Goal: Task Accomplishment & Management: Manage account settings

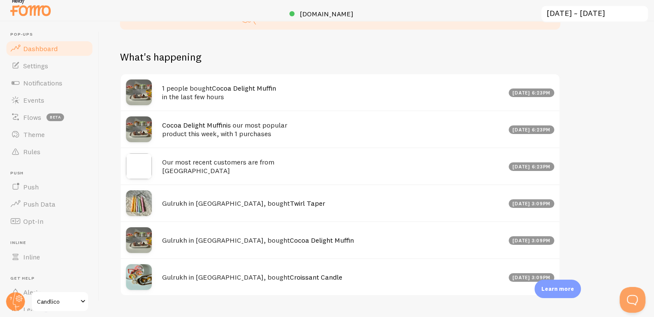
scroll to position [430, 0]
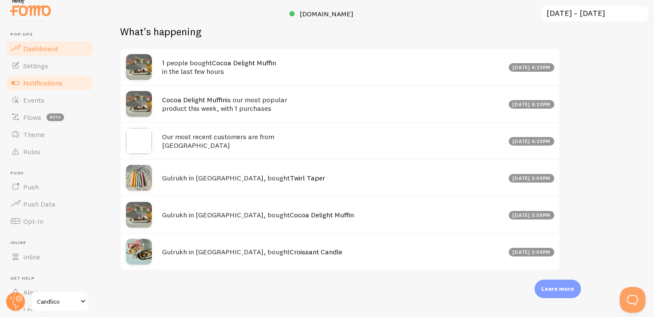
click at [41, 81] on span "Notifications" at bounding box center [42, 83] width 39 height 9
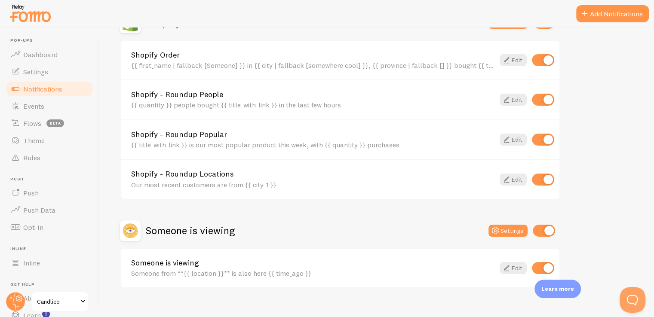
scroll to position [206, 0]
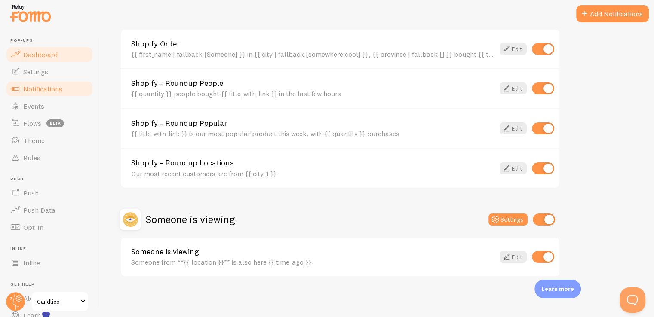
click at [39, 57] on span "Dashboard" at bounding box center [40, 54] width 34 height 9
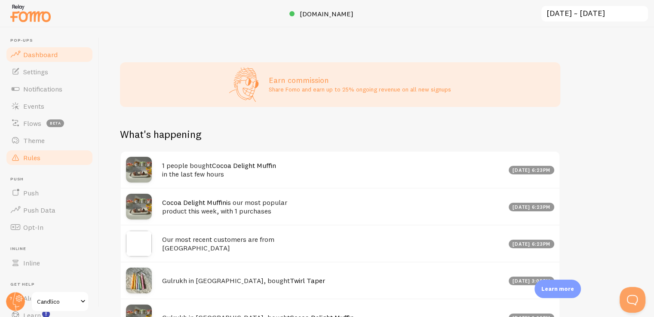
scroll to position [344, 0]
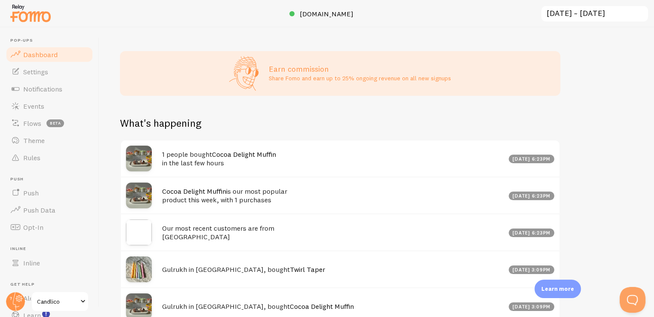
click at [231, 151] on link "Cocoa Delight Muffin" at bounding box center [244, 154] width 64 height 9
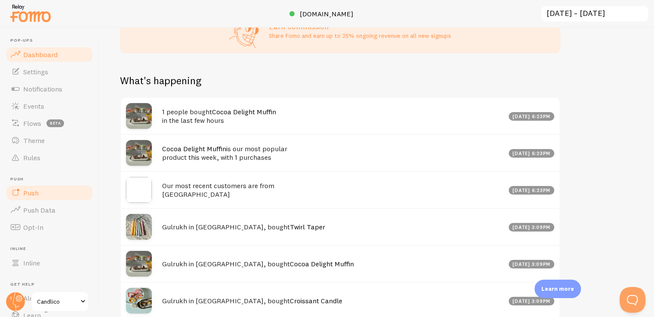
scroll to position [429869, 429588]
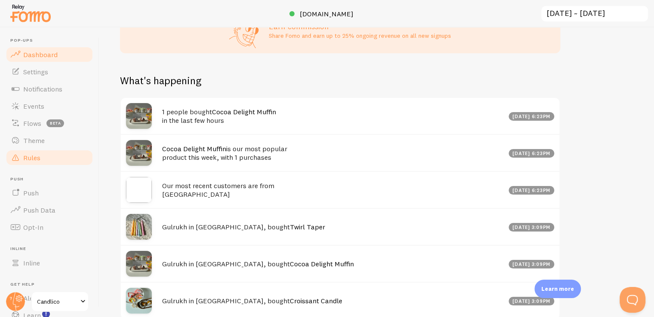
click at [47, 159] on link "Rules" at bounding box center [49, 157] width 89 height 17
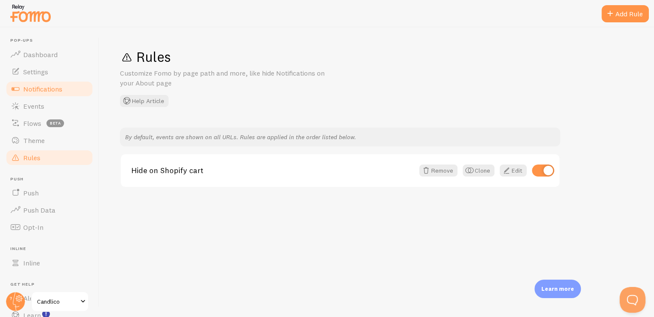
click at [28, 85] on span "Notifications" at bounding box center [42, 89] width 39 height 9
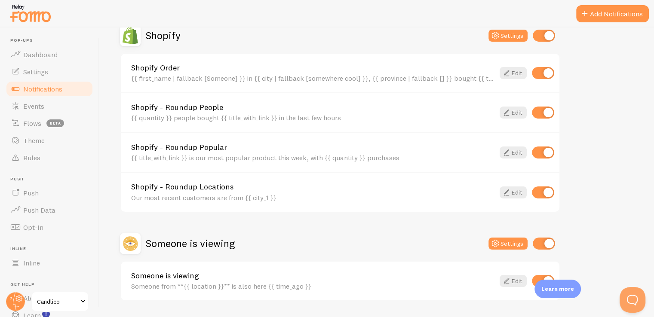
scroll to position [163, 0]
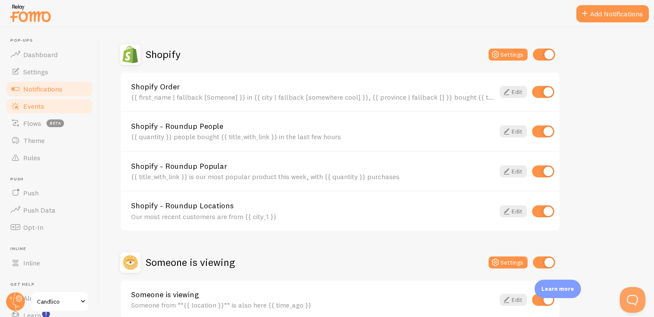
click at [33, 107] on span "Events" at bounding box center [33, 106] width 21 height 9
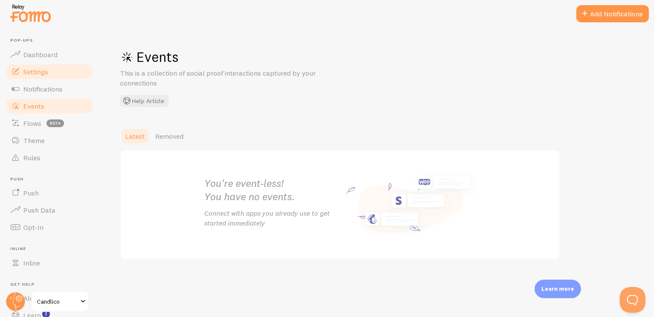
click at [40, 71] on span "Settings" at bounding box center [35, 72] width 25 height 9
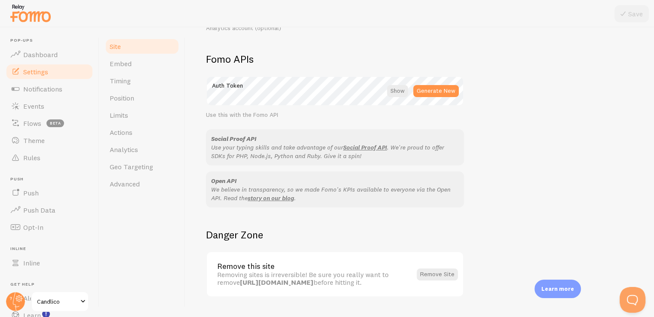
scroll to position [494, 0]
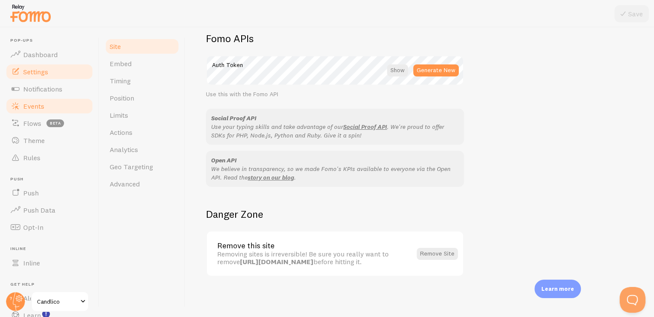
click at [30, 108] on span "Events" at bounding box center [33, 106] width 21 height 9
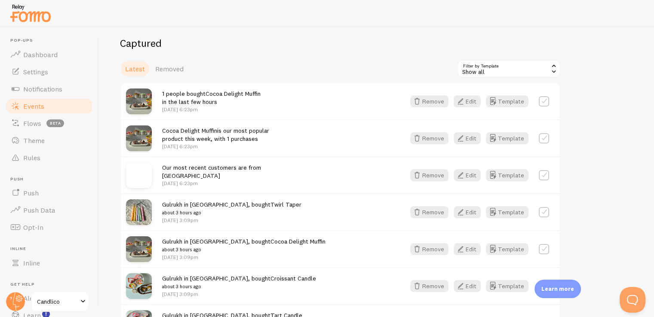
scroll to position [120, 0]
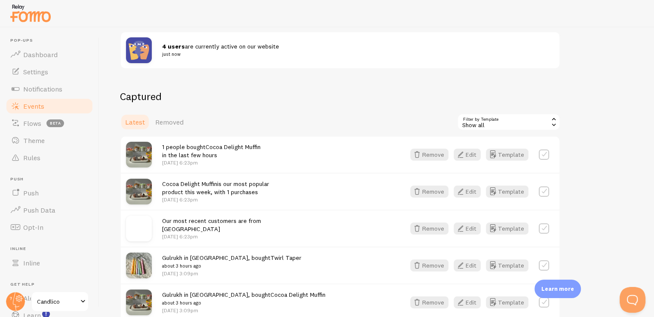
click at [544, 152] on label at bounding box center [544, 155] width 10 height 10
checkbox input "true"
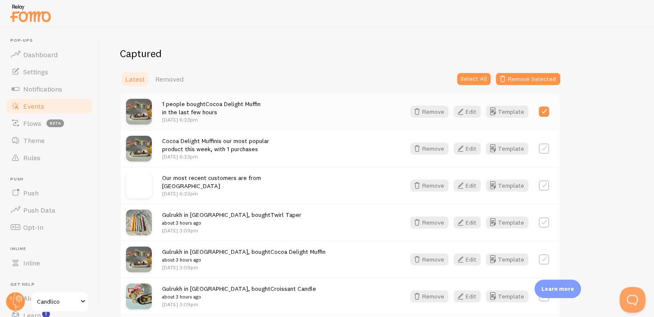
scroll to position [206, 0]
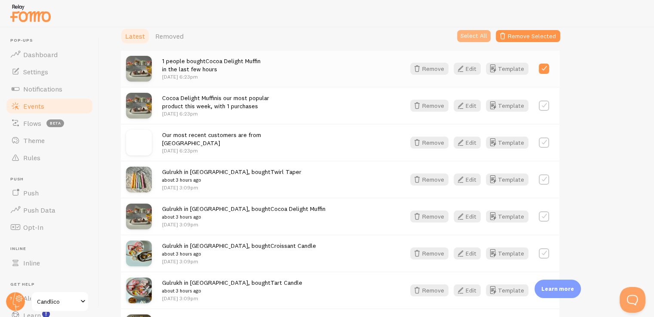
click at [471, 39] on button "Select All" at bounding box center [474, 36] width 34 height 12
checkbox input "true"
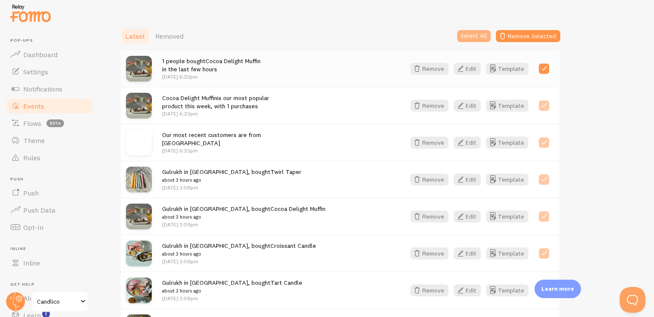
checkbox input "true"
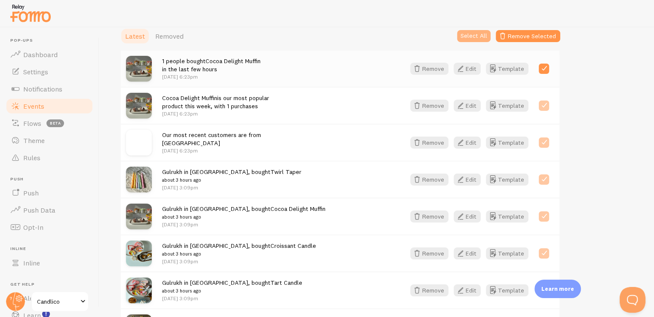
checkbox input "true"
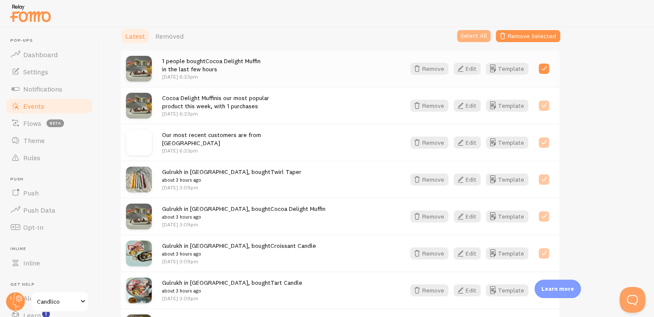
checkbox input "true"
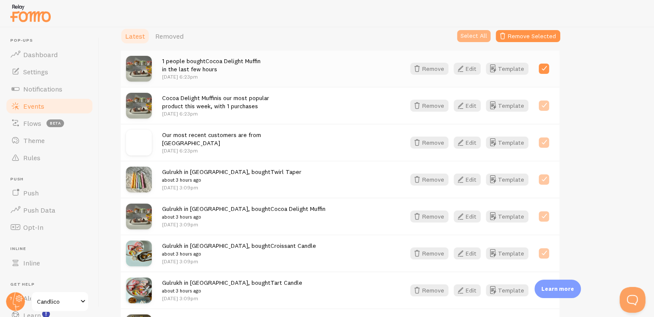
checkbox input "true"
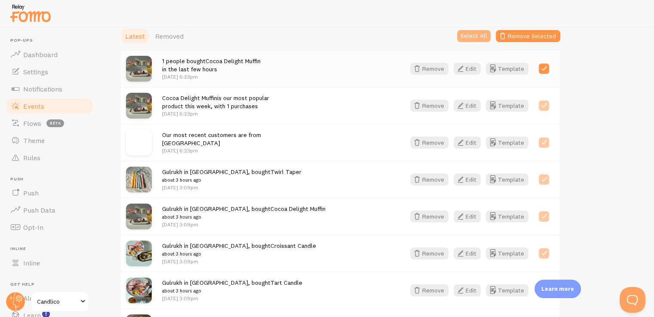
checkbox input "true"
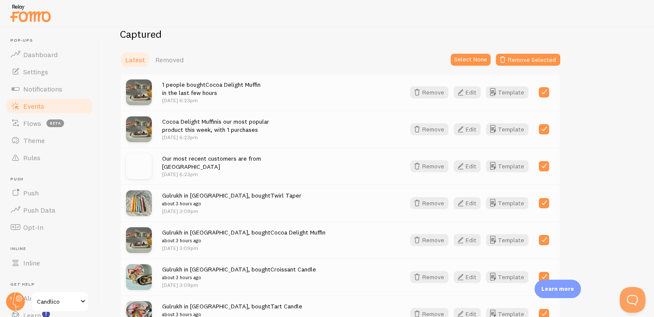
scroll to position [163, 0]
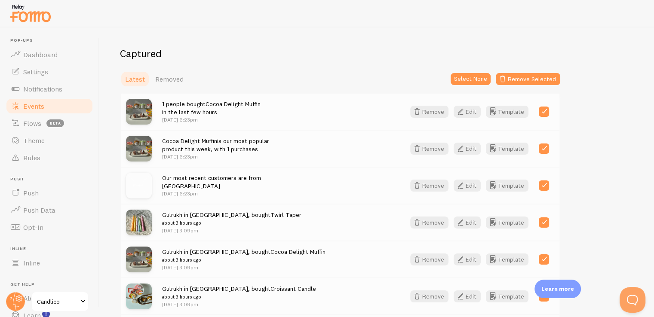
click at [312, 74] on div "Latest Removed Select None Remove Selected" at bounding box center [340, 79] width 440 height 17
click at [320, 78] on div "Latest Removed Select None Remove Selected" at bounding box center [340, 79] width 440 height 17
click at [542, 111] on label at bounding box center [544, 112] width 10 height 10
checkbox input "false"
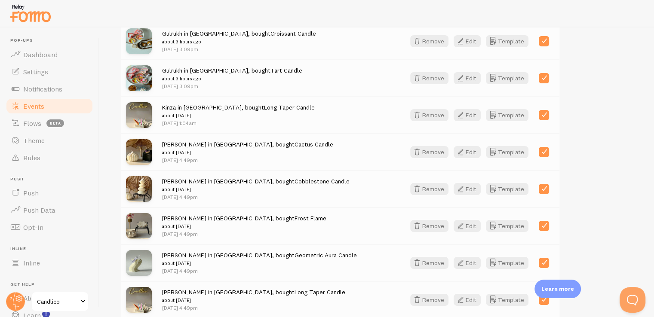
scroll to position [593, 0]
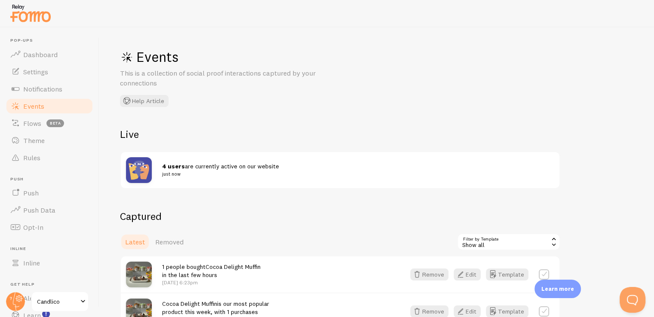
click at [182, 167] on span "4 users are currently active on our website just now" at bounding box center [353, 171] width 382 height 16
click at [157, 166] on div at bounding box center [144, 170] width 36 height 26
click at [142, 166] on img at bounding box center [139, 170] width 26 height 26
drag, startPoint x: 137, startPoint y: 160, endPoint x: 138, endPoint y: 144, distance: 15.9
click at [137, 160] on img at bounding box center [139, 170] width 26 height 26
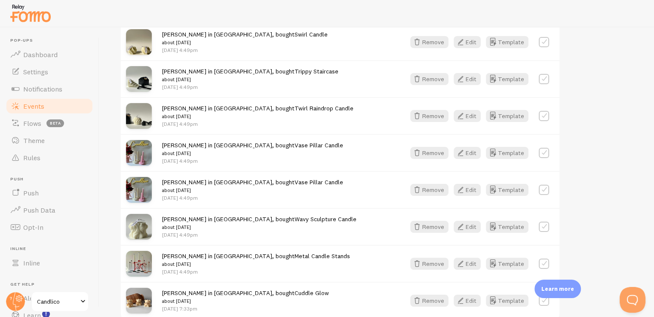
scroll to position [894, 0]
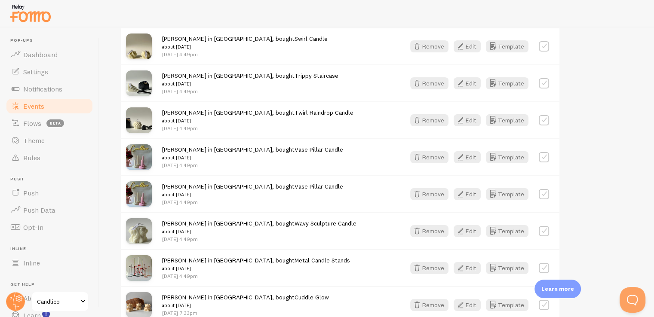
click at [543, 155] on label at bounding box center [544, 157] width 10 height 10
checkbox input "true"
click at [469, 265] on button "Edit" at bounding box center [467, 268] width 27 height 12
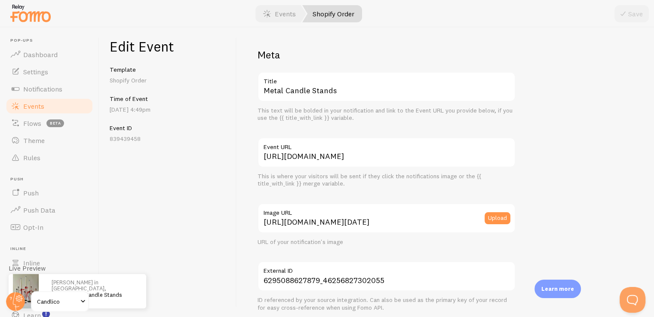
scroll to position [86, 0]
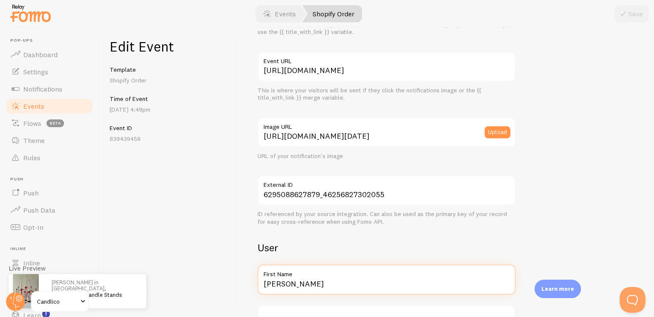
click at [308, 285] on input "Mariam" at bounding box center [387, 280] width 258 height 30
click at [308, 284] on input "Mariam" at bounding box center [387, 280] width 258 height 30
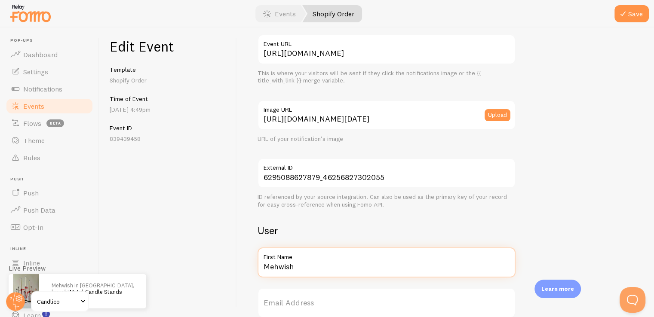
scroll to position [215, 0]
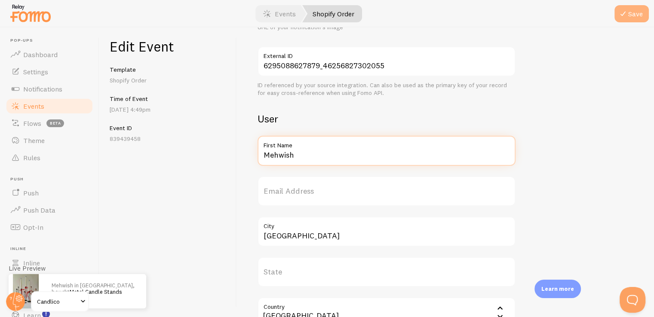
type input "Mehwish"
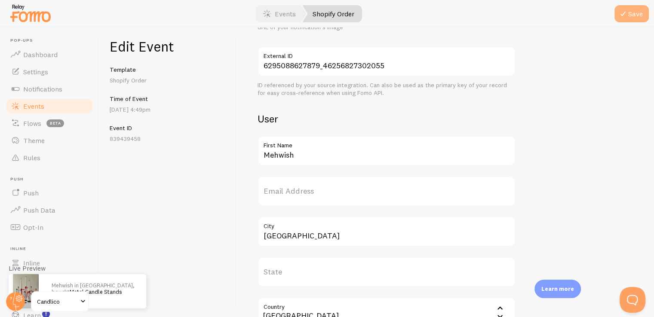
click at [634, 13] on button "Save" at bounding box center [632, 13] width 34 height 17
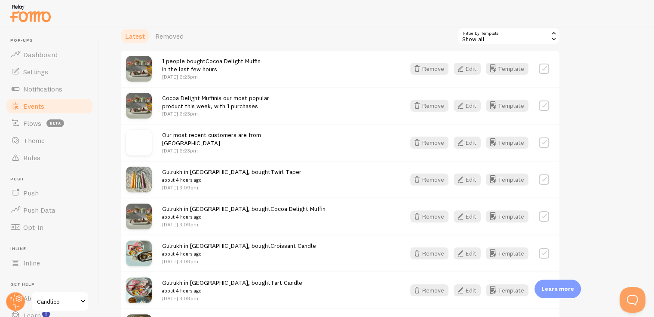
scroll to position [249, 0]
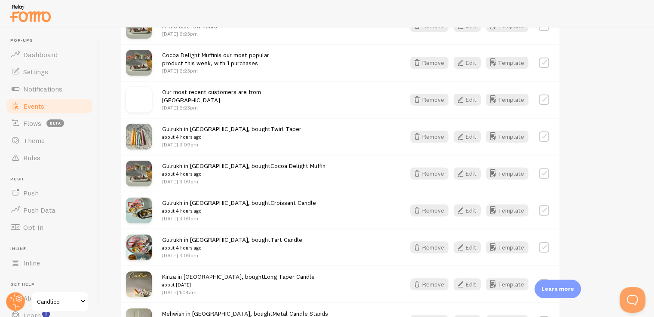
click at [543, 171] on label at bounding box center [544, 174] width 10 height 10
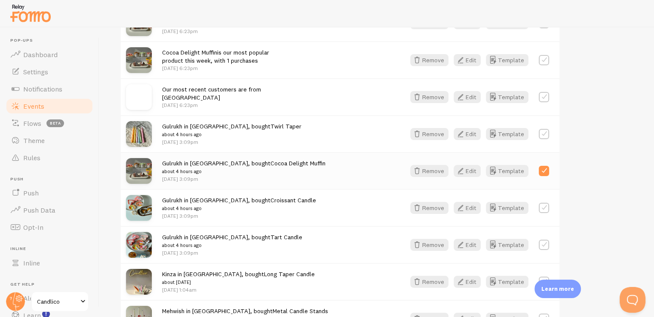
click at [546, 170] on label at bounding box center [544, 171] width 10 height 10
checkbox input "false"
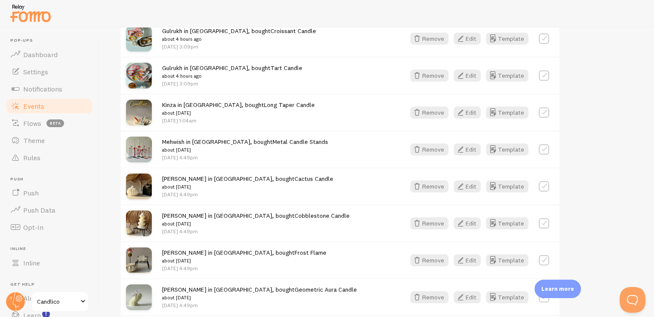
scroll to position [515, 0]
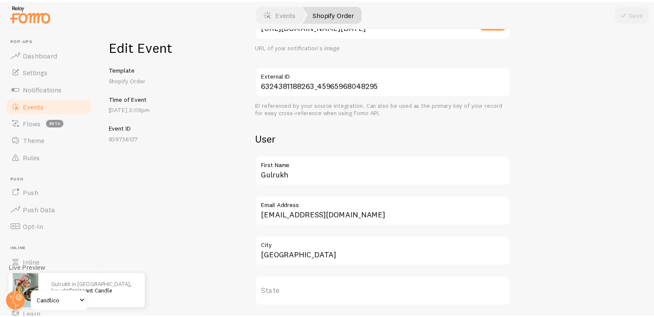
scroll to position [215, 0]
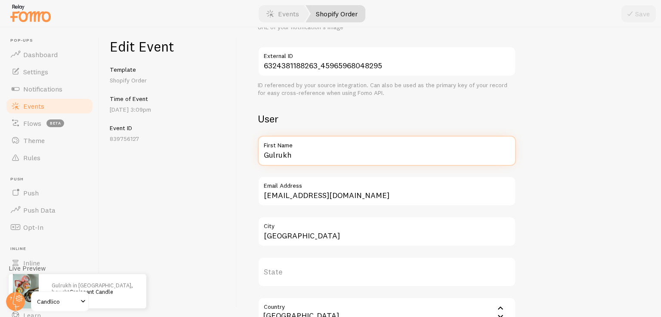
click at [298, 152] on input "Gulrukh" at bounding box center [387, 151] width 258 height 30
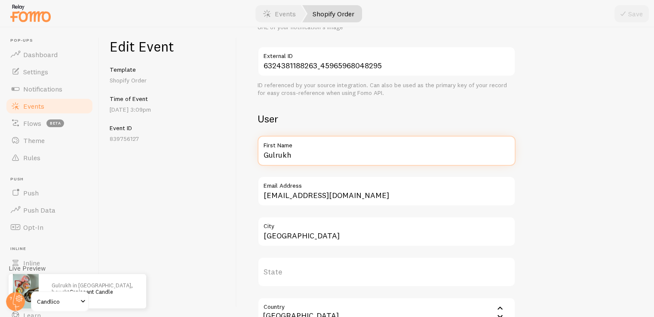
click at [298, 152] on input "Gulrukh" at bounding box center [387, 151] width 258 height 30
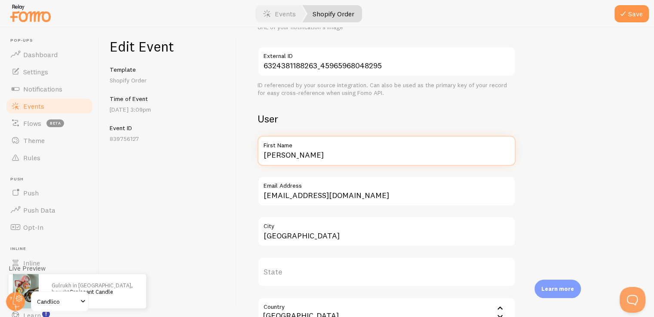
scroll to position [0, 0]
type input "Ali Mirza"
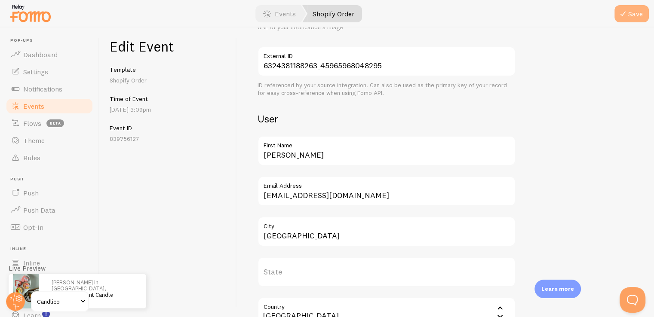
click at [628, 14] on button "Save" at bounding box center [632, 13] width 34 height 17
click at [38, 62] on link "Dashboard" at bounding box center [49, 54] width 89 height 17
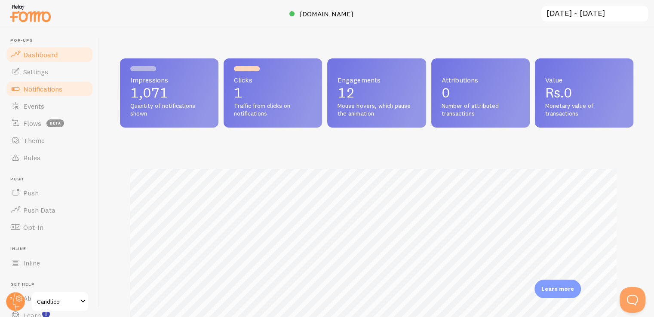
scroll to position [226, 507]
click at [38, 88] on span "Notifications" at bounding box center [42, 89] width 39 height 9
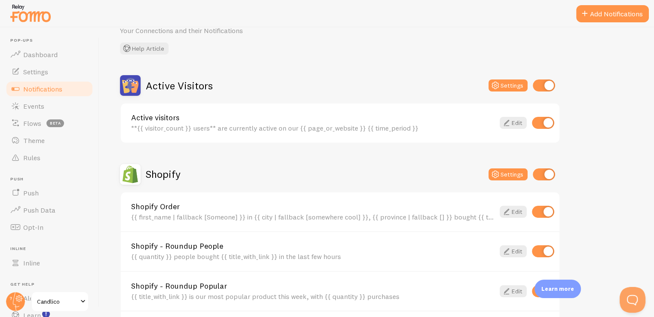
scroll to position [43, 0]
click at [46, 107] on link "Events" at bounding box center [49, 106] width 89 height 17
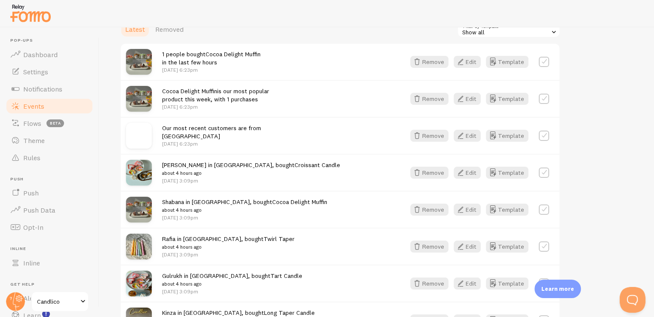
scroll to position [344, 0]
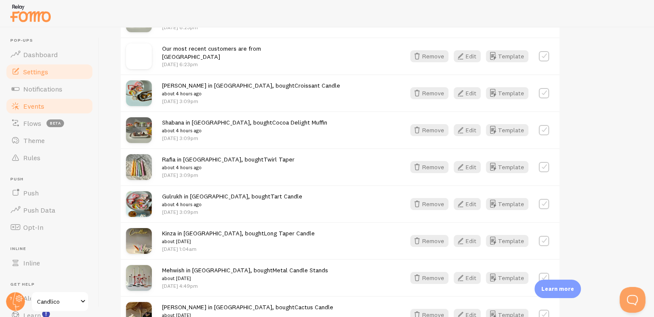
click at [36, 75] on span "Settings" at bounding box center [35, 72] width 25 height 9
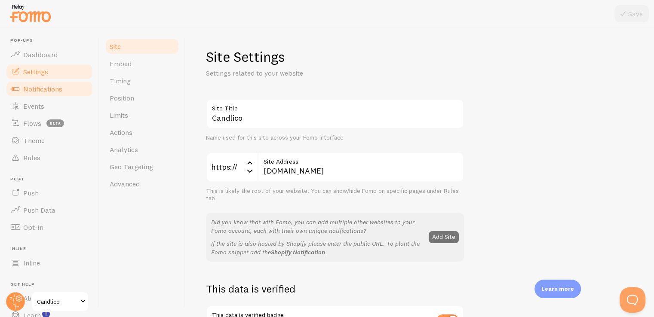
click at [42, 90] on span "Notifications" at bounding box center [42, 89] width 39 height 9
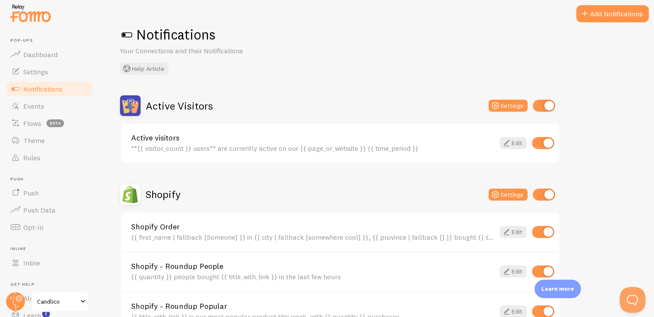
scroll to position [43, 0]
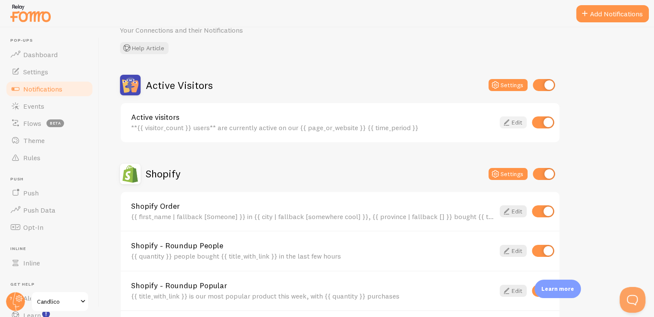
click at [520, 120] on link "Edit" at bounding box center [513, 123] width 27 height 12
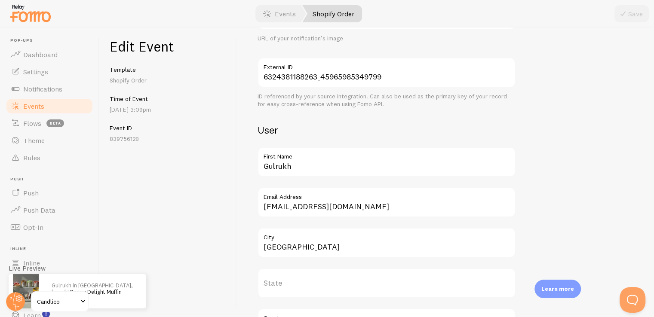
scroll to position [215, 0]
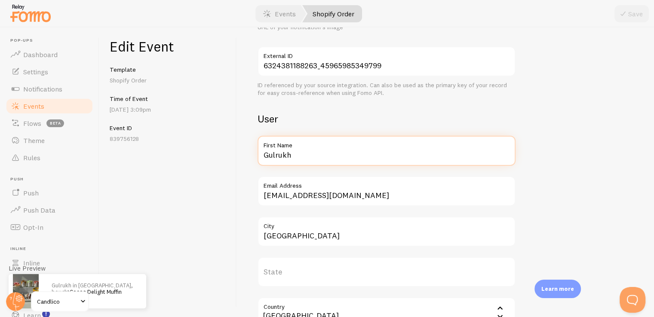
click at [296, 156] on input "Gulrukh" at bounding box center [387, 151] width 258 height 30
type input "Shabana"
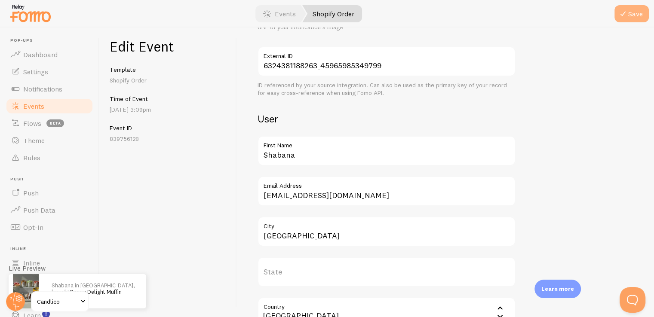
click at [616, 16] on button "Save" at bounding box center [632, 13] width 34 height 17
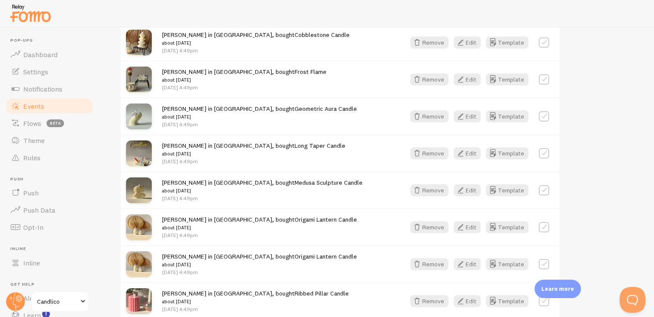
scroll to position [645, 0]
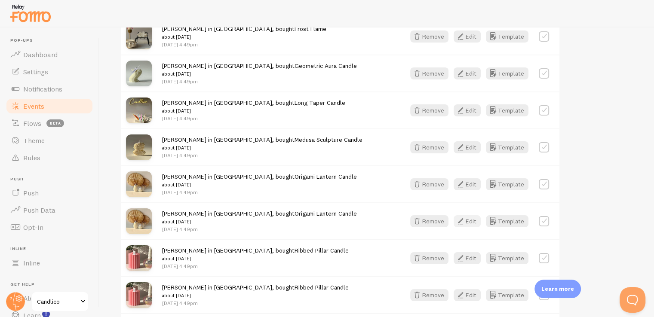
click at [474, 218] on button "Edit" at bounding box center [467, 221] width 27 height 12
click at [471, 182] on button "Edit" at bounding box center [467, 184] width 27 height 12
click at [471, 142] on button "Edit" at bounding box center [467, 148] width 27 height 12
click at [544, 181] on label at bounding box center [544, 184] width 10 height 10
checkbox input "true"
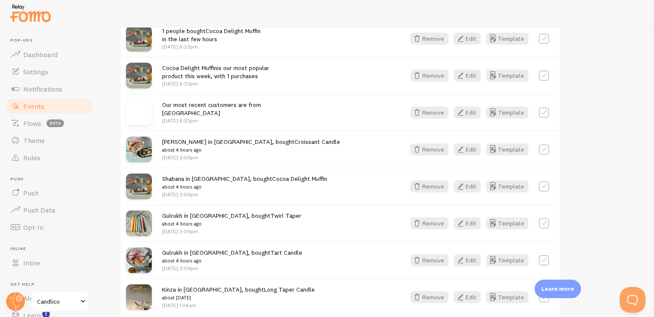
scroll to position [129, 0]
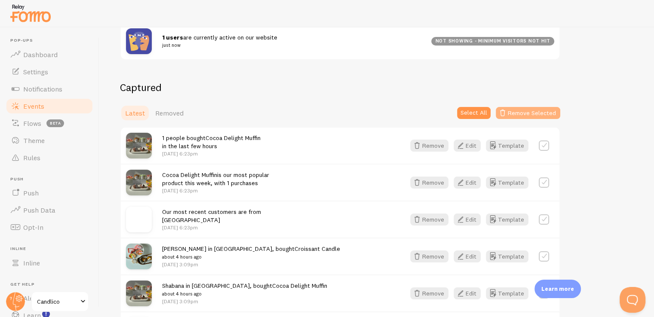
click at [514, 111] on button "Remove Selected" at bounding box center [528, 113] width 65 height 12
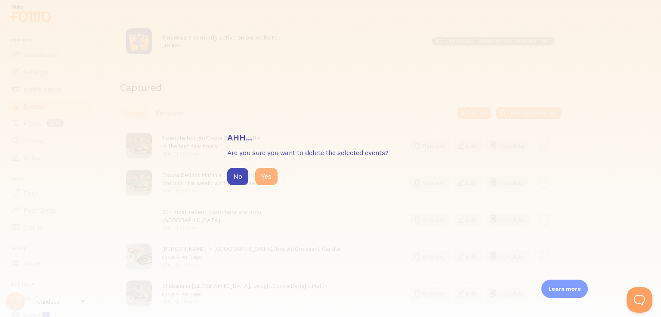
click at [272, 175] on button "Yes" at bounding box center [266, 176] width 22 height 17
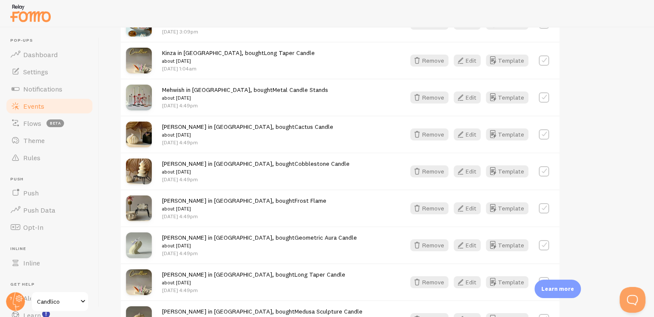
scroll to position [568, 0]
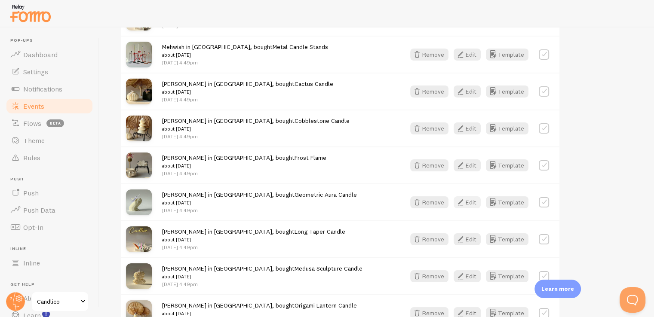
click at [469, 198] on button "Edit" at bounding box center [467, 203] width 27 height 12
click at [466, 162] on icon "button" at bounding box center [460, 165] width 10 height 10
click at [469, 126] on button "Edit" at bounding box center [467, 129] width 27 height 12
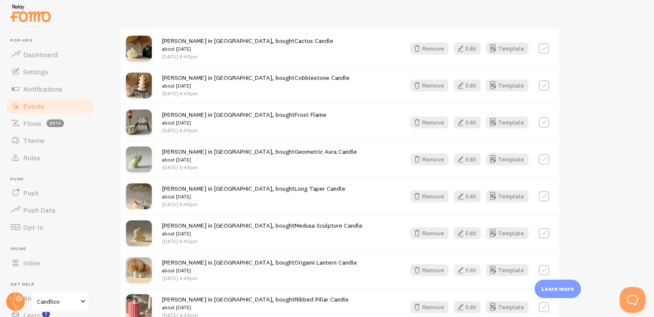
click at [469, 265] on button "Edit" at bounding box center [467, 271] width 27 height 12
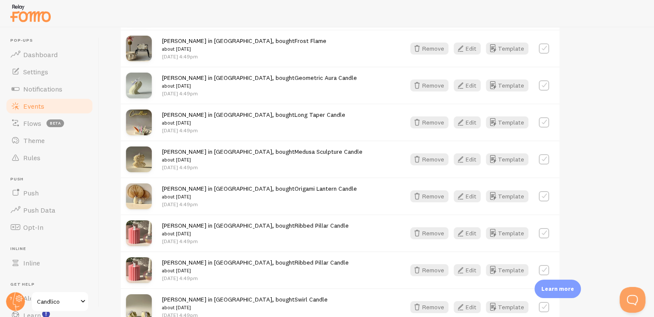
scroll to position [697, 0]
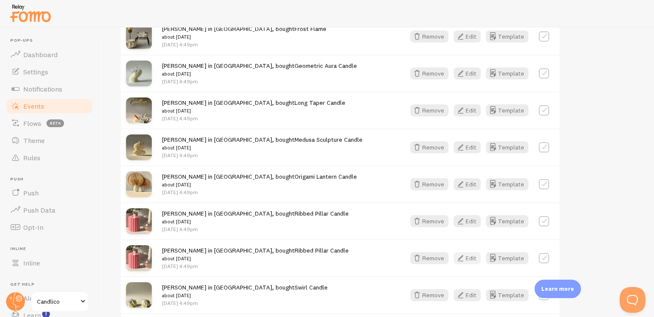
click at [473, 257] on button "Edit" at bounding box center [467, 258] width 27 height 12
click at [478, 290] on button "Edit" at bounding box center [467, 295] width 27 height 12
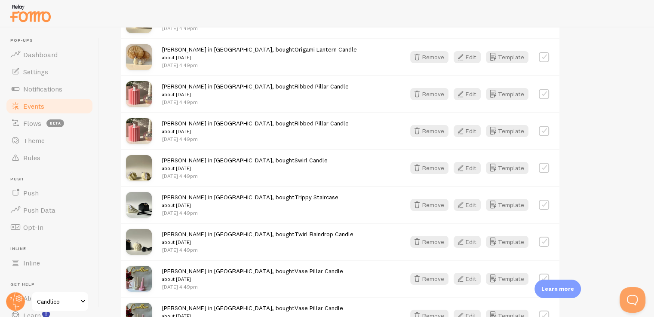
scroll to position [826, 0]
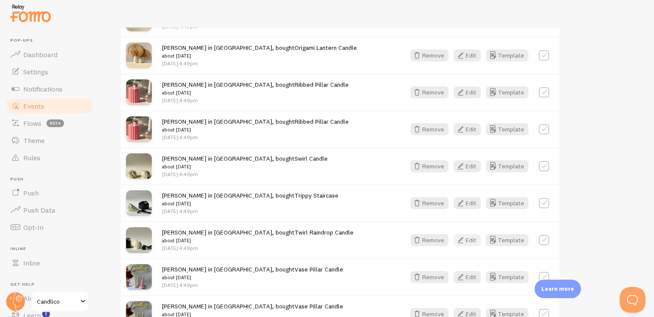
click at [472, 234] on button "Edit" at bounding box center [467, 240] width 27 height 12
click at [468, 198] on button "Edit" at bounding box center [467, 203] width 27 height 12
click at [471, 308] on button "Edit" at bounding box center [467, 314] width 27 height 12
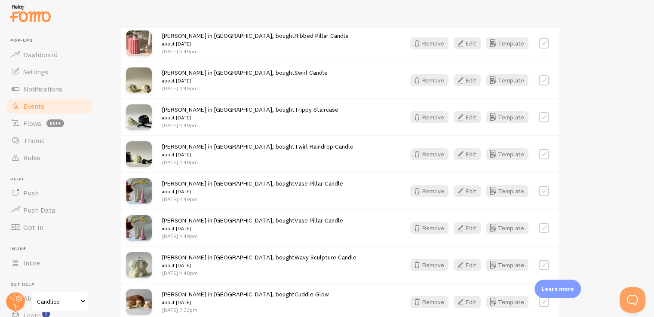
scroll to position [952, 0]
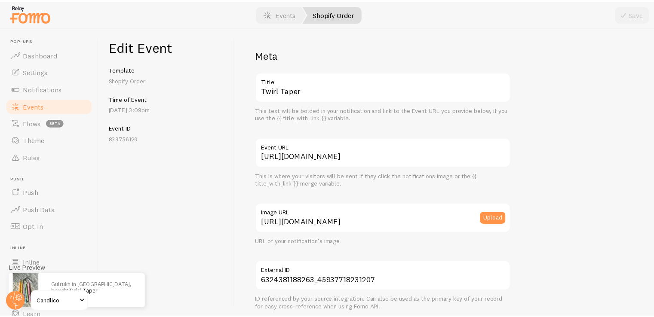
scroll to position [129, 0]
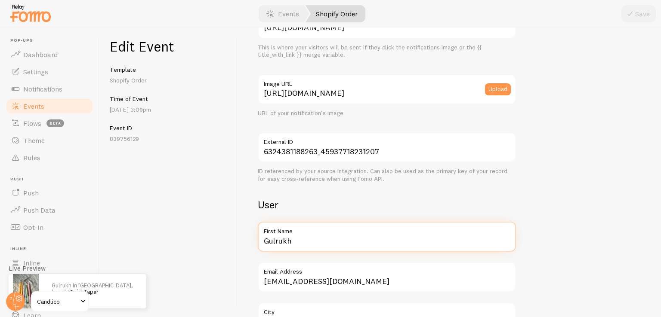
click at [301, 240] on input "Gulrukh" at bounding box center [387, 237] width 258 height 30
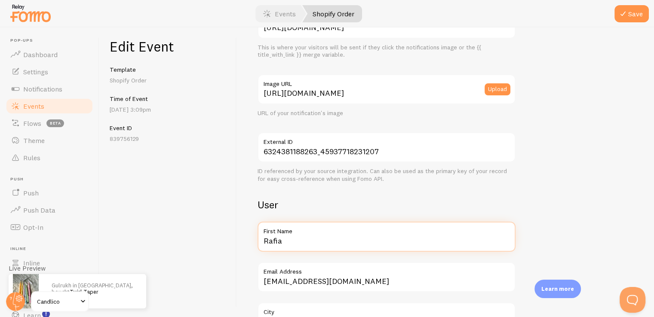
scroll to position [0, 0]
type input "Rafia"
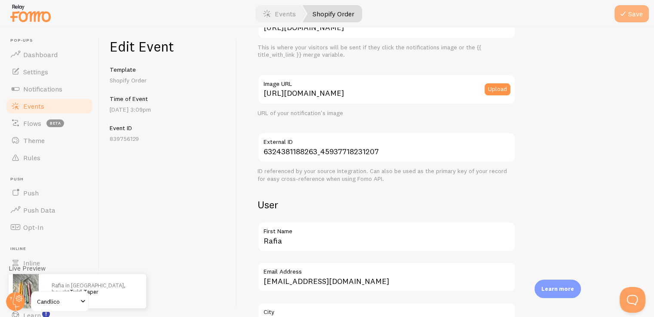
click at [633, 16] on button "Save" at bounding box center [632, 13] width 34 height 17
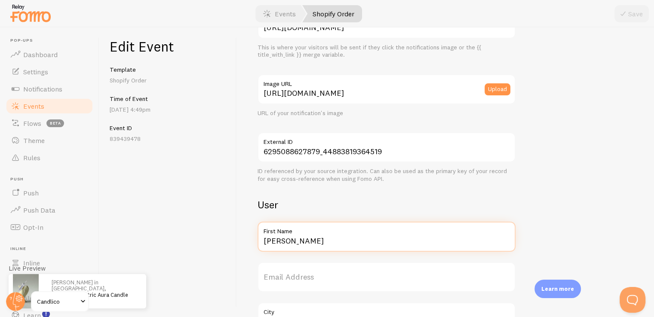
click at [338, 236] on input "[PERSON_NAME]" at bounding box center [387, 237] width 258 height 30
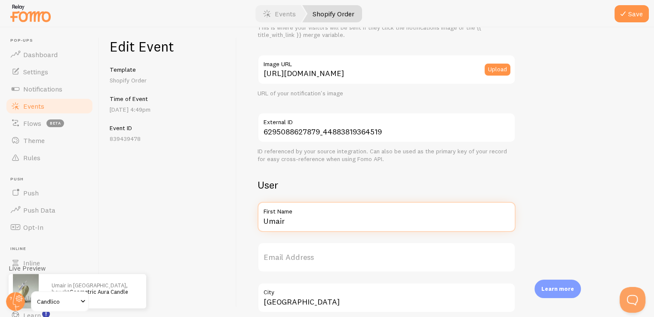
scroll to position [258, 0]
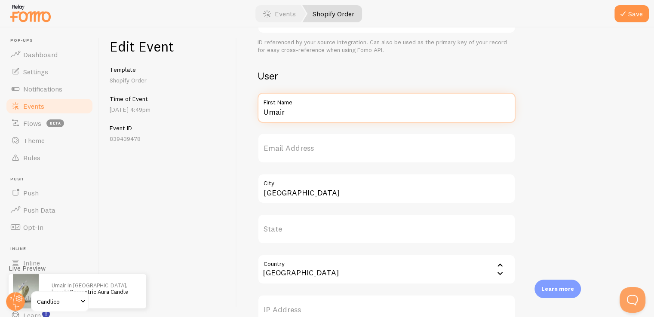
type input "Umair"
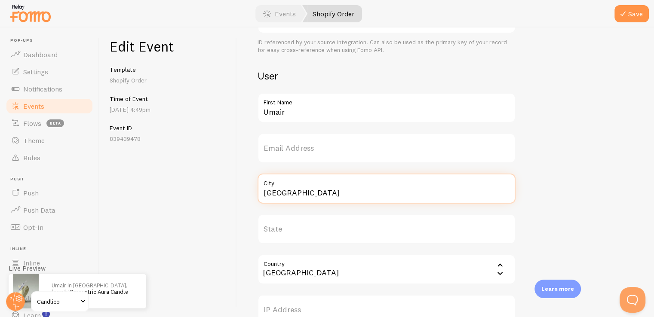
click at [297, 191] on input "[GEOGRAPHIC_DATA]" at bounding box center [387, 189] width 258 height 30
type input "Islamabad"
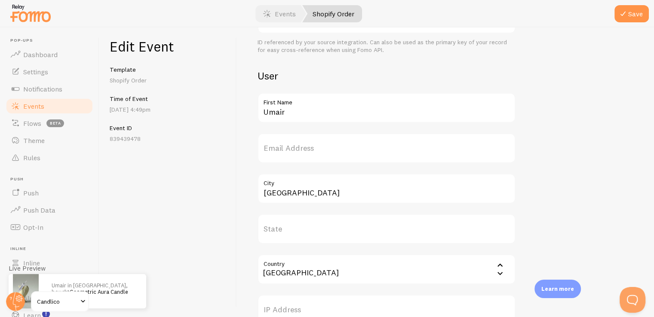
click at [624, 25] on div at bounding box center [327, 14] width 654 height 28
click at [628, 12] on icon "submit" at bounding box center [623, 14] width 10 height 10
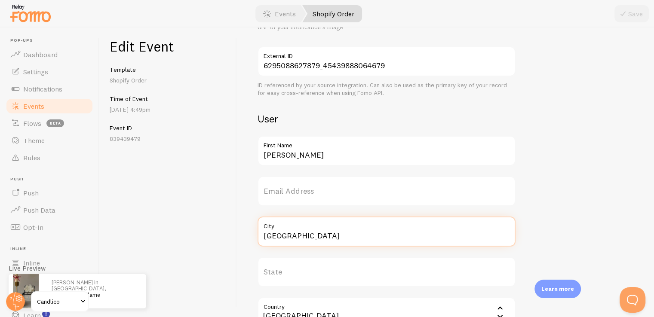
click at [342, 236] on input "[GEOGRAPHIC_DATA]" at bounding box center [387, 232] width 258 height 30
type input "Faisla"
type input "Multan"
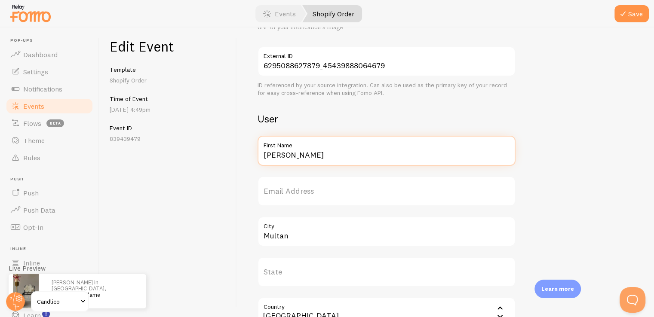
click at [305, 159] on input "[PERSON_NAME]" at bounding box center [387, 151] width 258 height 30
type input "Musfira"
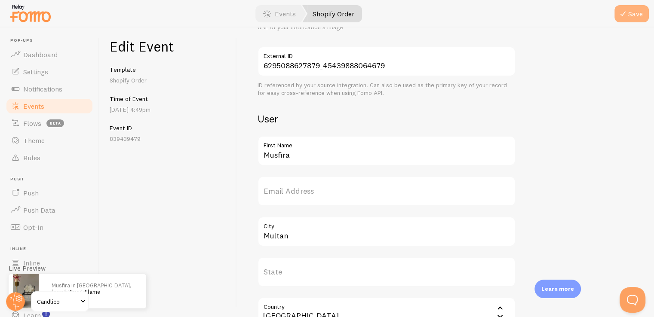
click at [644, 10] on button "Save" at bounding box center [632, 13] width 34 height 17
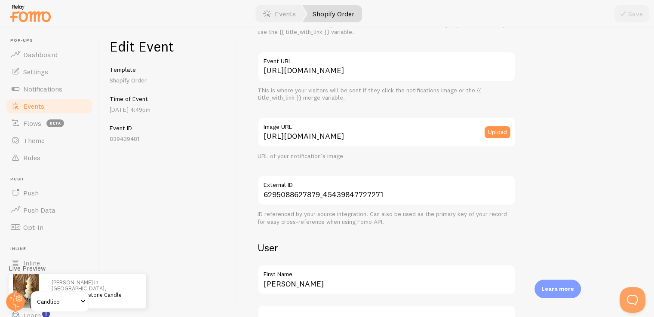
scroll to position [215, 0]
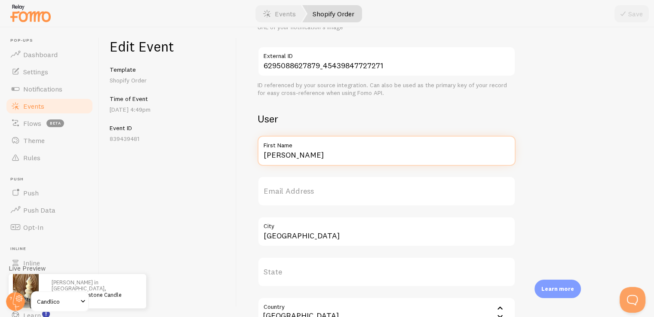
click at [298, 153] on input "[PERSON_NAME]" at bounding box center [387, 151] width 258 height 30
type input "[PERSON_NAME]"
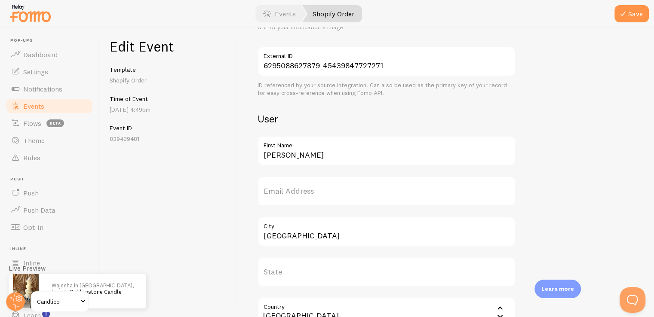
click at [622, 15] on icon "submit" at bounding box center [623, 14] width 10 height 10
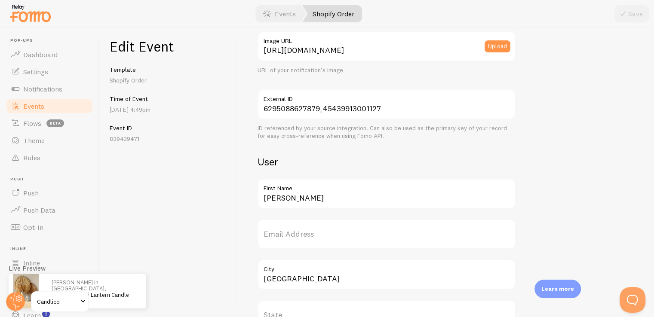
click at [315, 190] on label "First Name" at bounding box center [387, 186] width 258 height 15
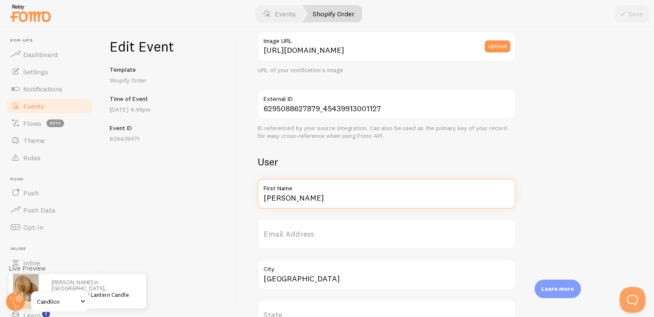
click at [315, 190] on input "[PERSON_NAME]" at bounding box center [387, 194] width 258 height 30
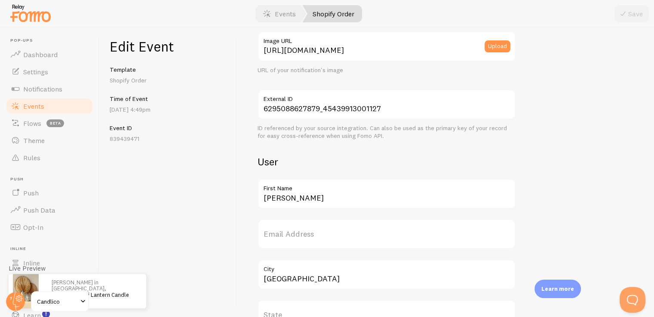
click at [315, 190] on label "First Name" at bounding box center [387, 186] width 258 height 15
click at [315, 190] on input "[PERSON_NAME]" at bounding box center [387, 194] width 258 height 30
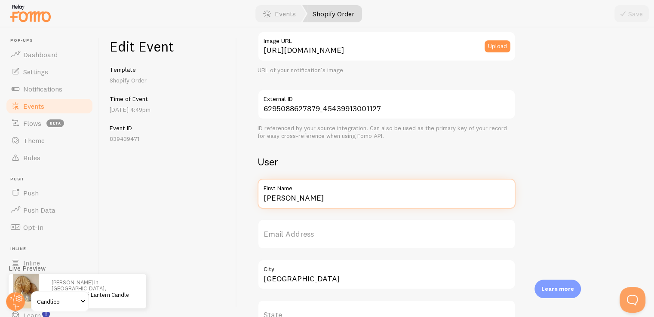
click at [318, 195] on input "[PERSON_NAME]" at bounding box center [387, 194] width 258 height 30
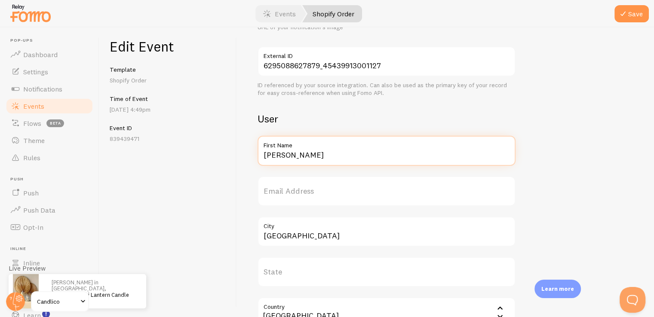
type input "[PERSON_NAME]"
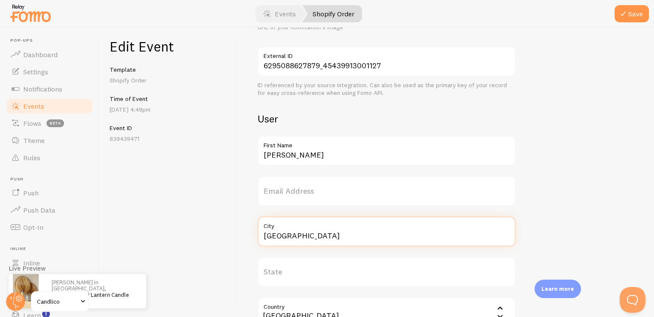
click at [334, 243] on input "[GEOGRAPHIC_DATA]" at bounding box center [387, 232] width 258 height 30
type input "Larkana"
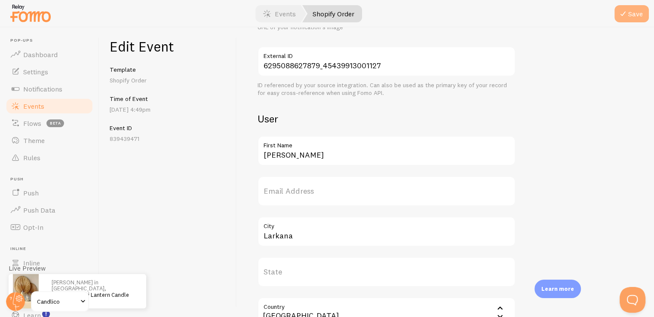
click at [624, 17] on icon "submit" at bounding box center [623, 14] width 10 height 10
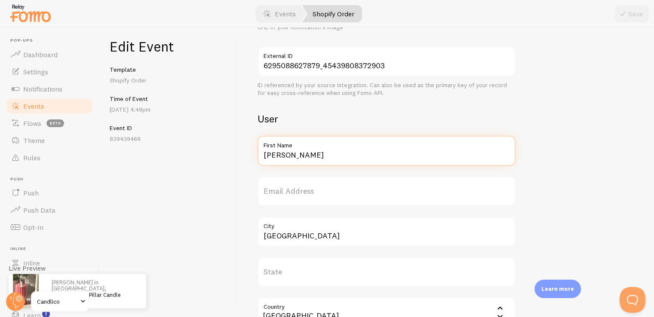
click at [292, 154] on input "[PERSON_NAME]" at bounding box center [387, 151] width 258 height 30
type input "Areesha"
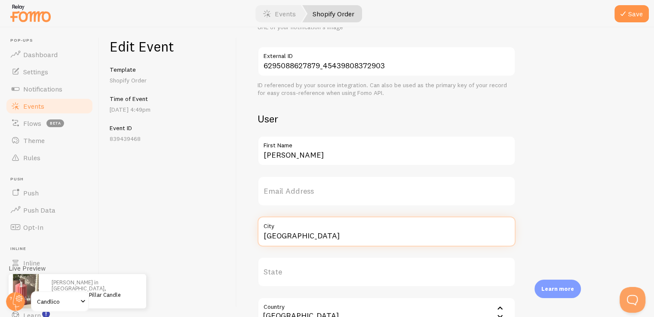
click at [322, 237] on input "[GEOGRAPHIC_DATA]" at bounding box center [387, 232] width 258 height 30
type input "Kashmir"
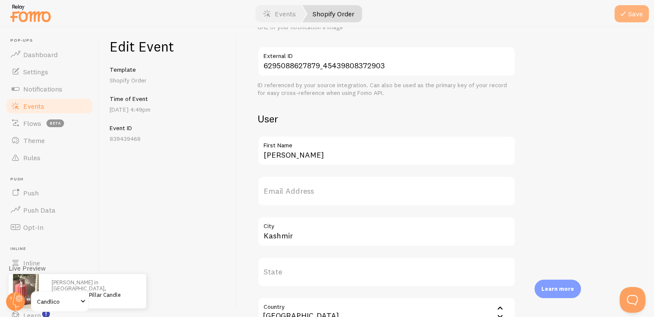
click at [635, 12] on button "Save" at bounding box center [632, 13] width 34 height 17
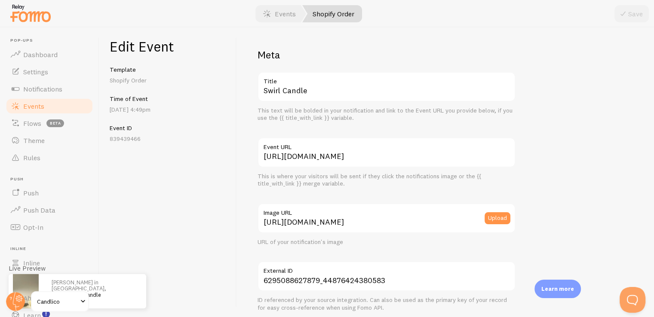
scroll to position [129, 0]
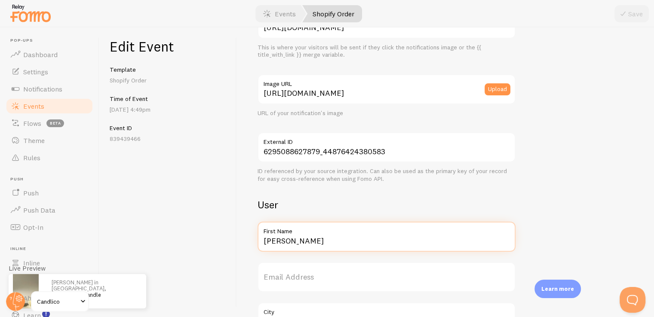
click at [318, 240] on input "[PERSON_NAME]" at bounding box center [387, 237] width 258 height 30
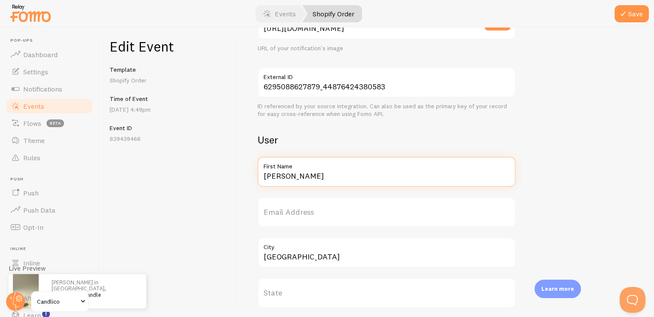
scroll to position [215, 0]
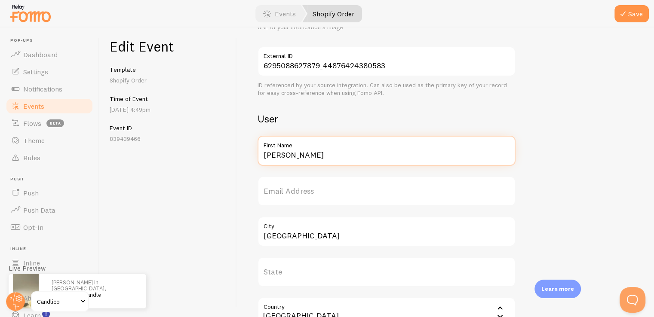
type input "Mohsin"
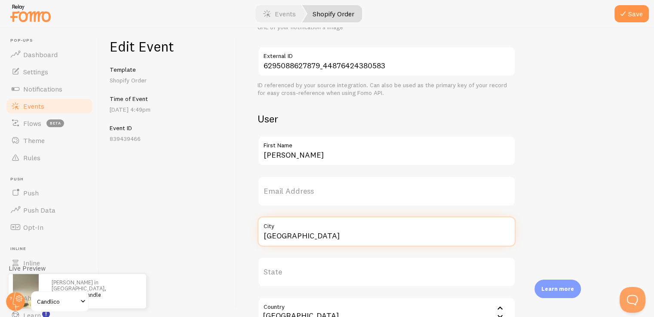
click at [313, 233] on input "[GEOGRAPHIC_DATA]" at bounding box center [387, 232] width 258 height 30
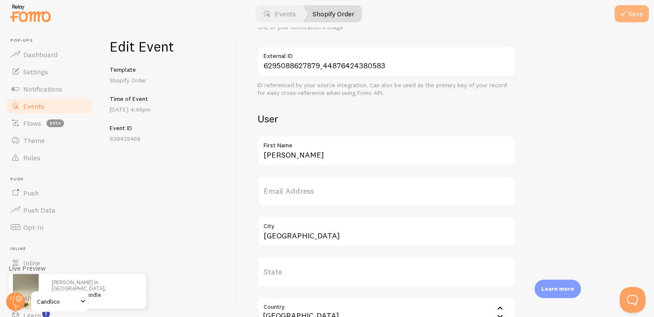
click at [634, 15] on button "Save" at bounding box center [632, 13] width 34 height 17
